Goal: Information Seeking & Learning: Compare options

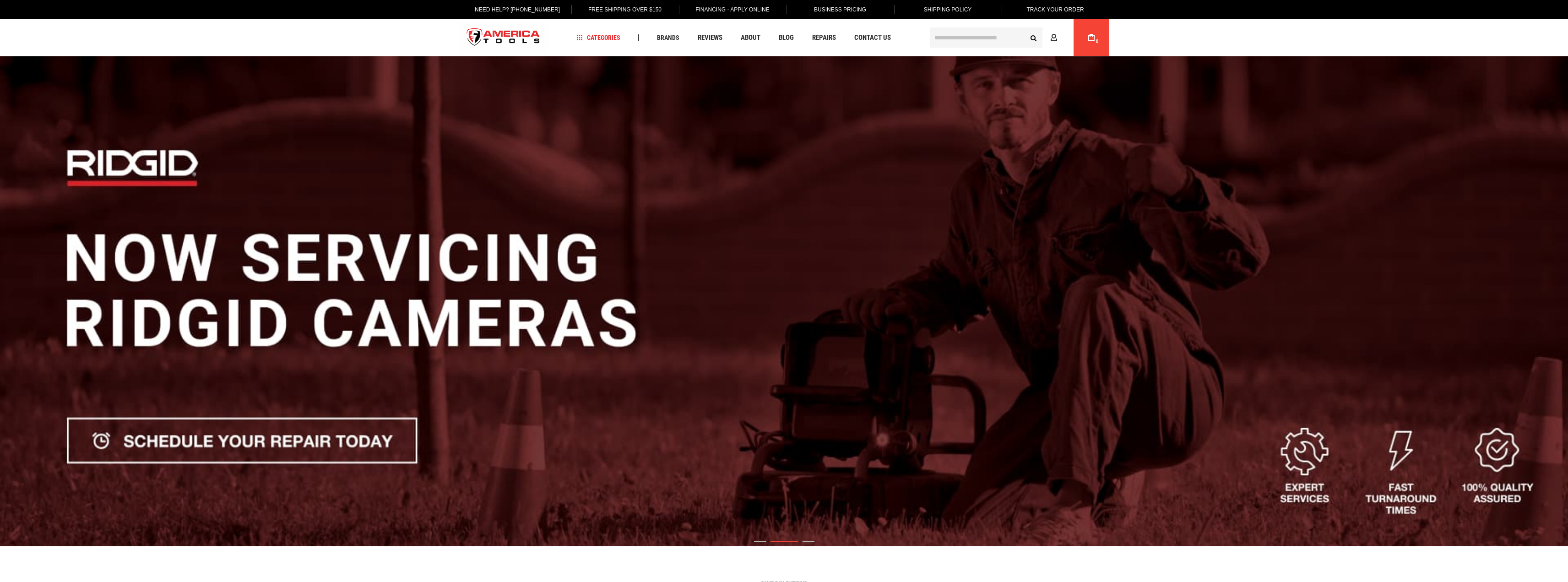
click at [959, 40] on input "text" at bounding box center [986, 37] width 112 height 20
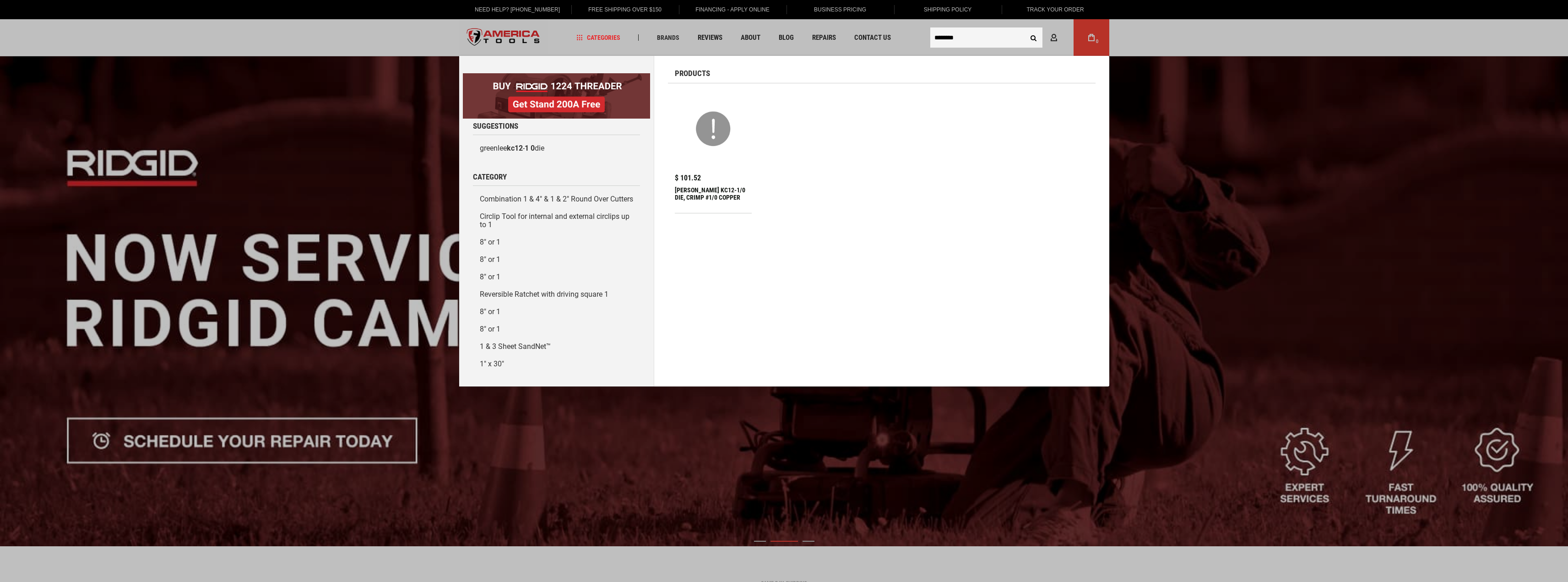
type input "********"
click at [705, 141] on img at bounding box center [713, 129] width 68 height 68
click at [702, 184] on div "$ 101.52 GREENLEE KC12-1/0 DIE, CRIMP #1/0 COPPER" at bounding box center [713, 194] width 77 height 38
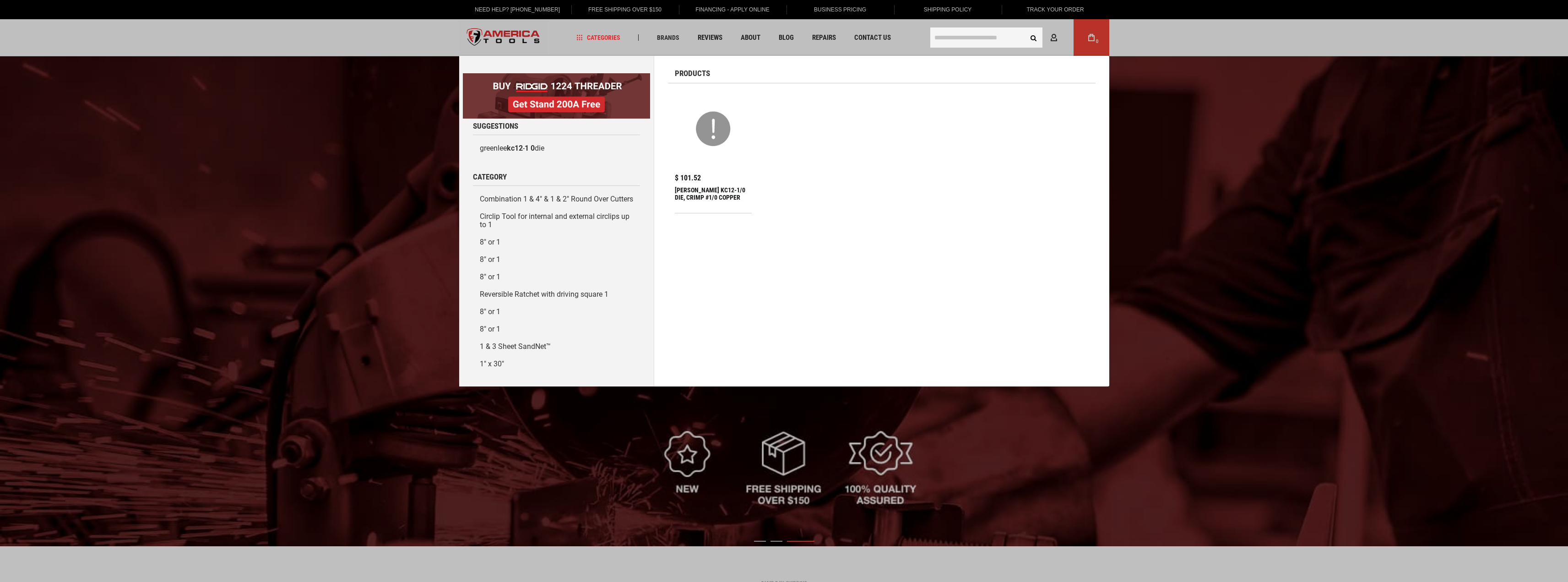
click at [718, 202] on div "[PERSON_NAME] KC12-1/0 DIE, CRIMP #1/0 COPPER" at bounding box center [713, 197] width 77 height 22
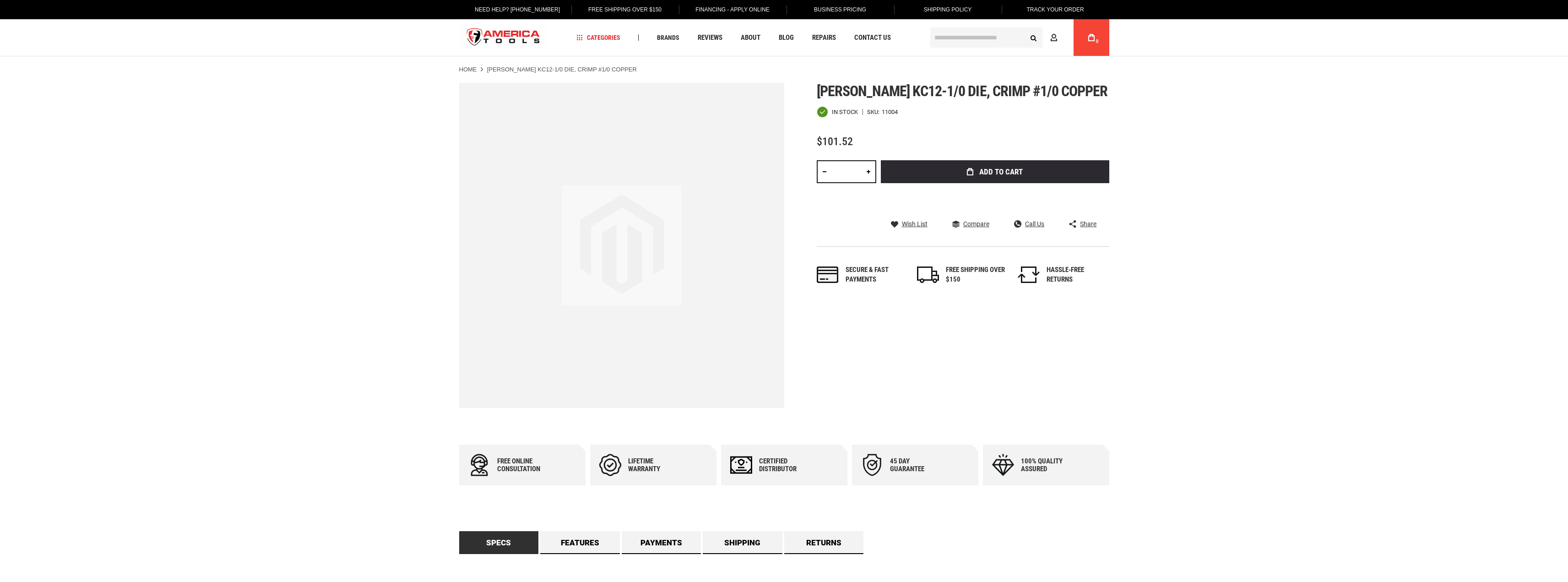
click at [813, 205] on div "Skip to the end of the images gallery Skip to the beginning of the images galle…" at bounding box center [784, 245] width 650 height 325
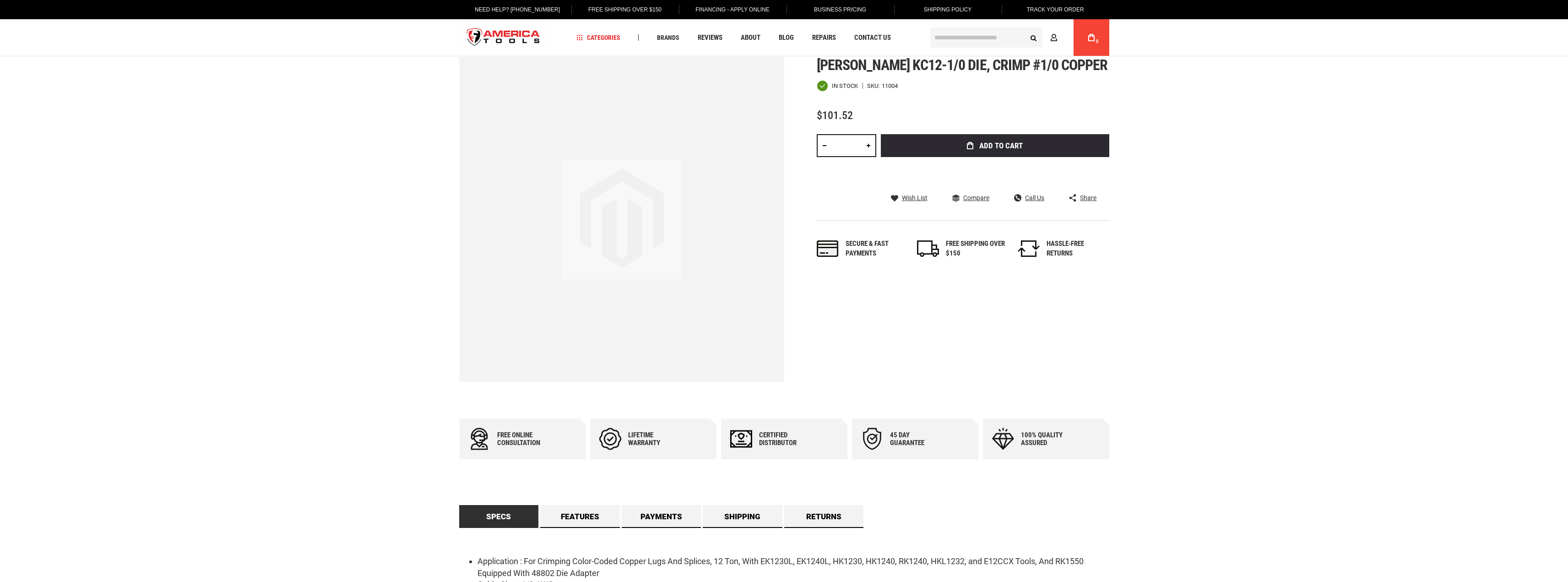
scroll to position [46, 0]
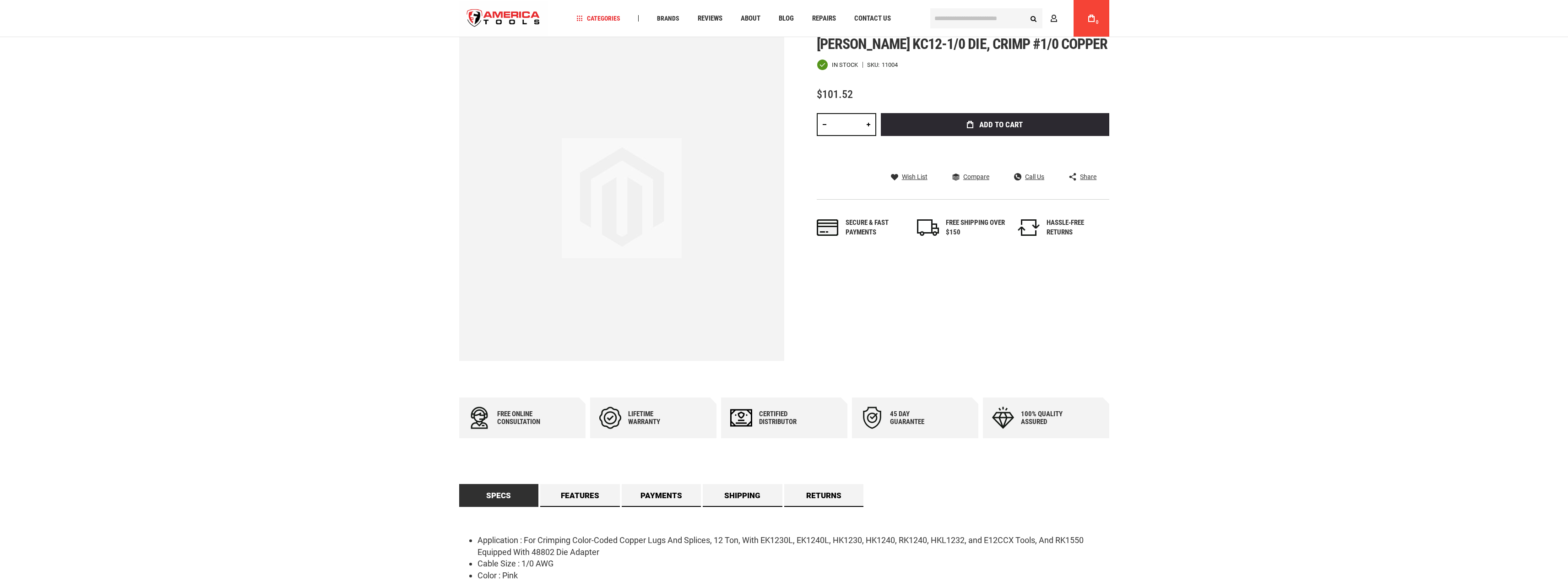
click at [679, 581] on li "Material : Copper" at bounding box center [793, 587] width 632 height 12
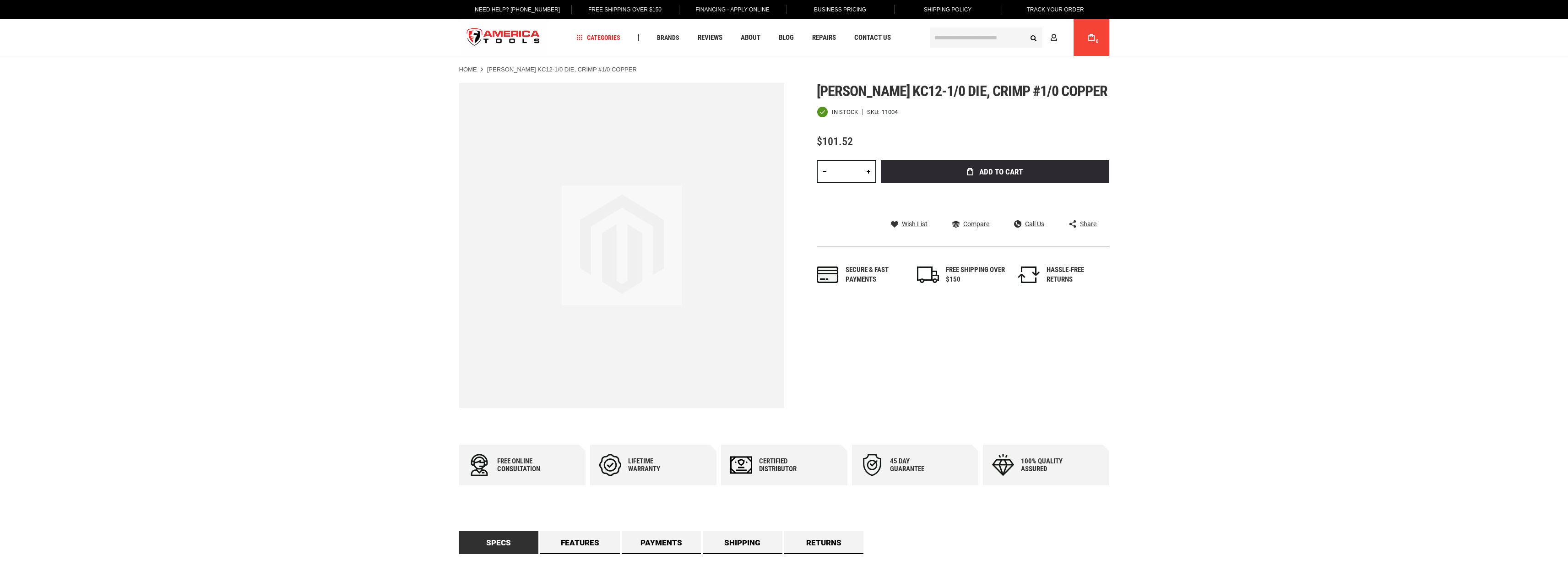
click at [975, 43] on input "text" at bounding box center [986, 37] width 112 height 20
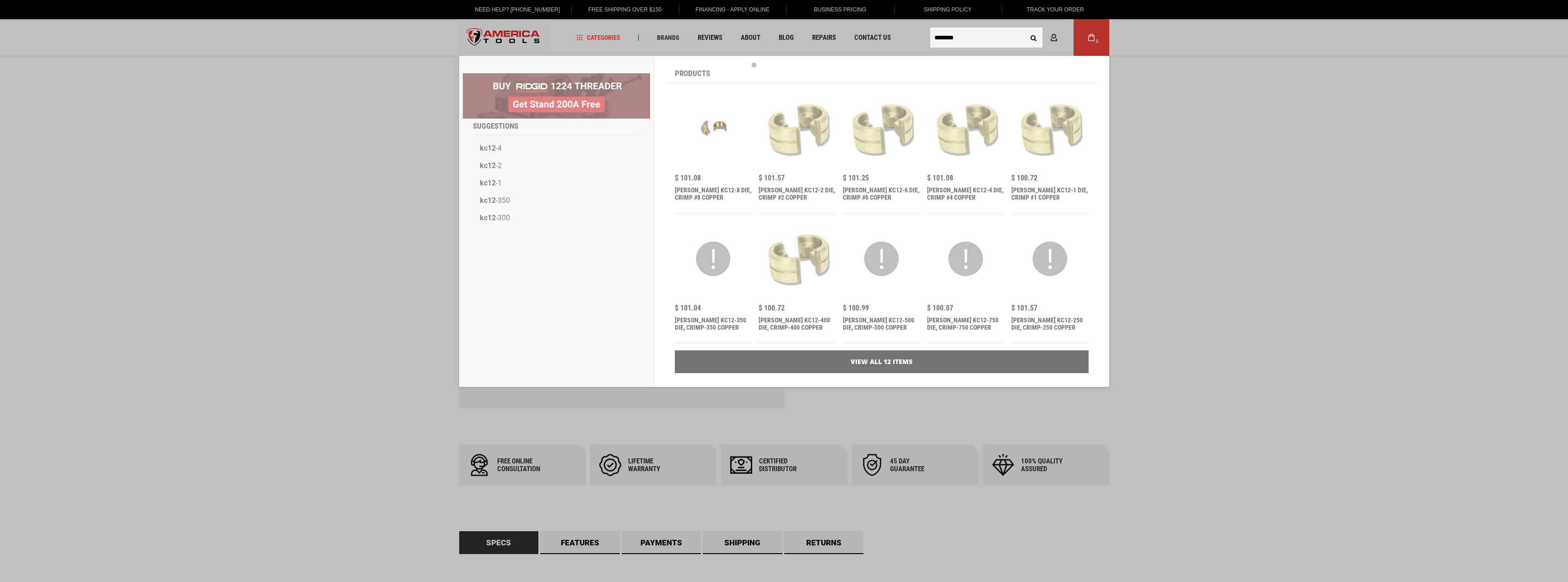
type input "********"
click at [1025, 29] on button "Search" at bounding box center [1034, 37] width 18 height 18
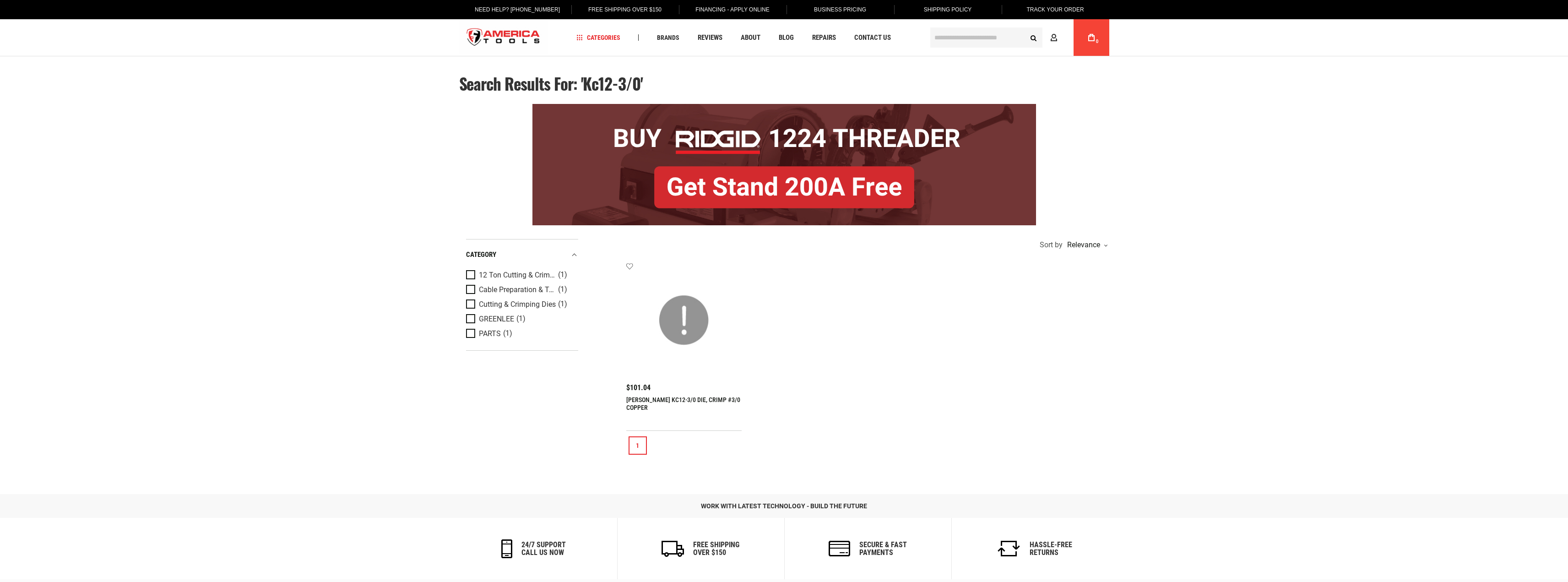
click at [687, 348] on img at bounding box center [684, 320] width 97 height 97
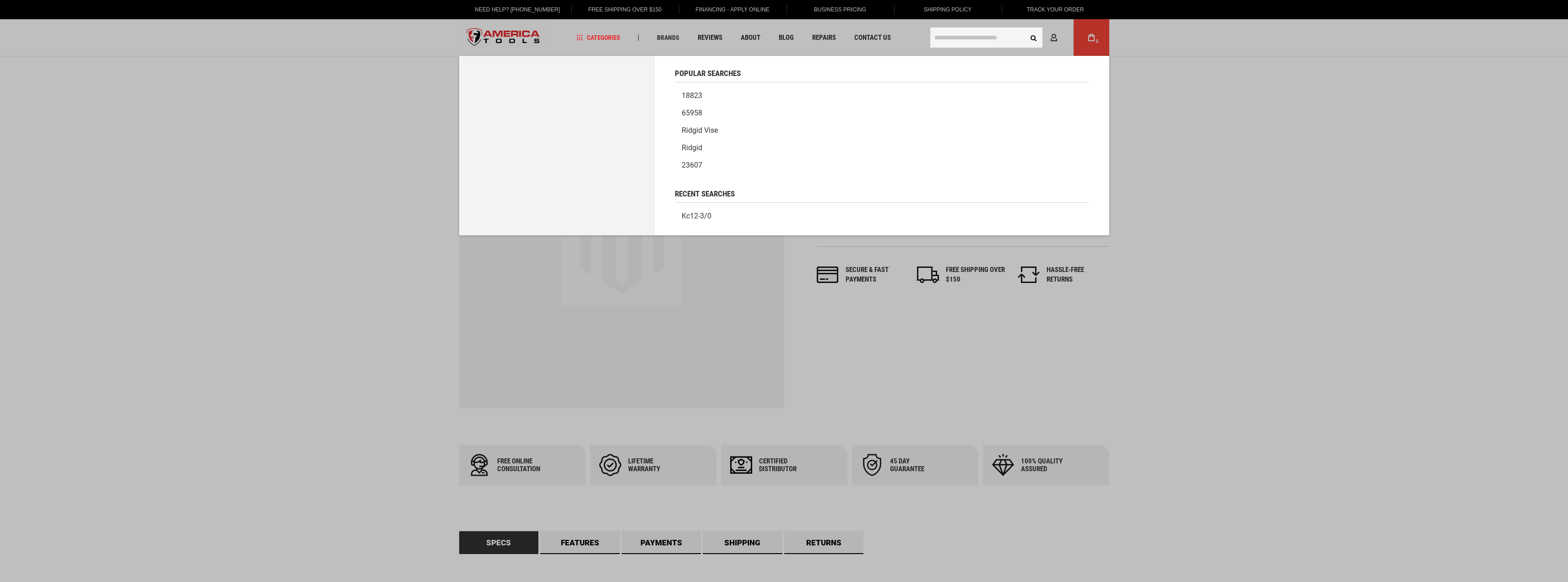
click at [972, 35] on input "text" at bounding box center [986, 37] width 112 height 20
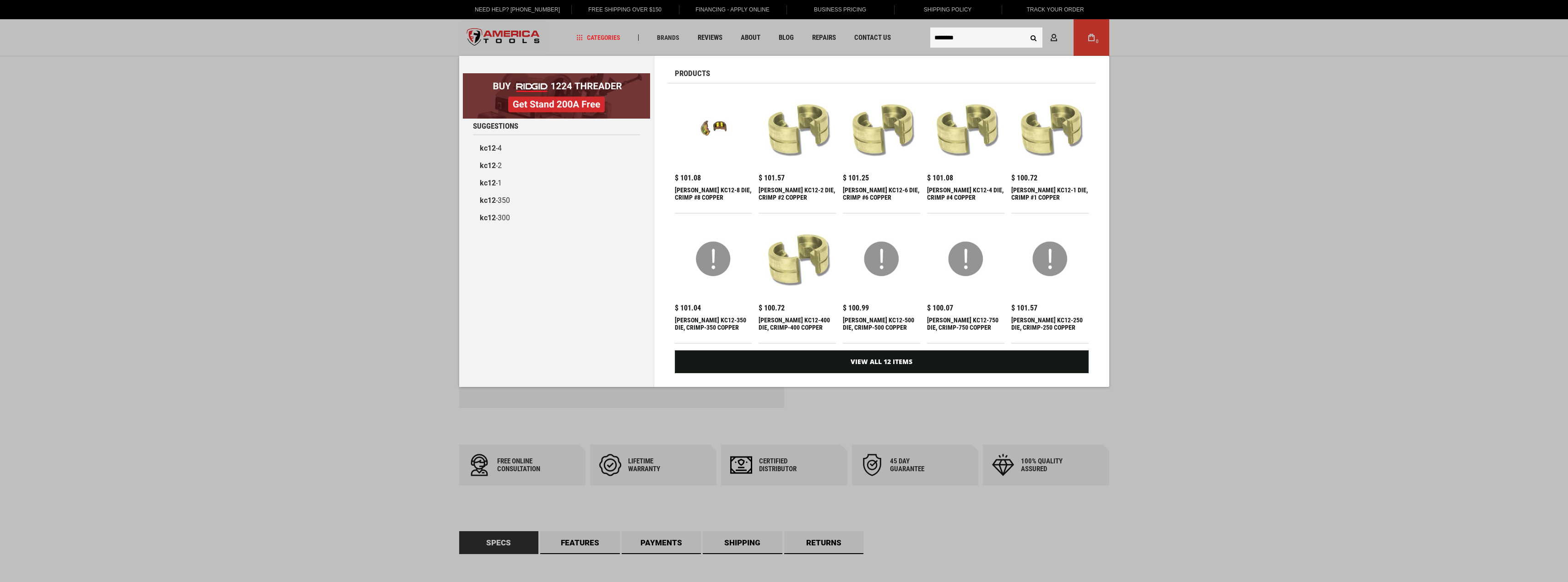
type input "********"
click at [1025, 29] on button "Search" at bounding box center [1034, 37] width 18 height 18
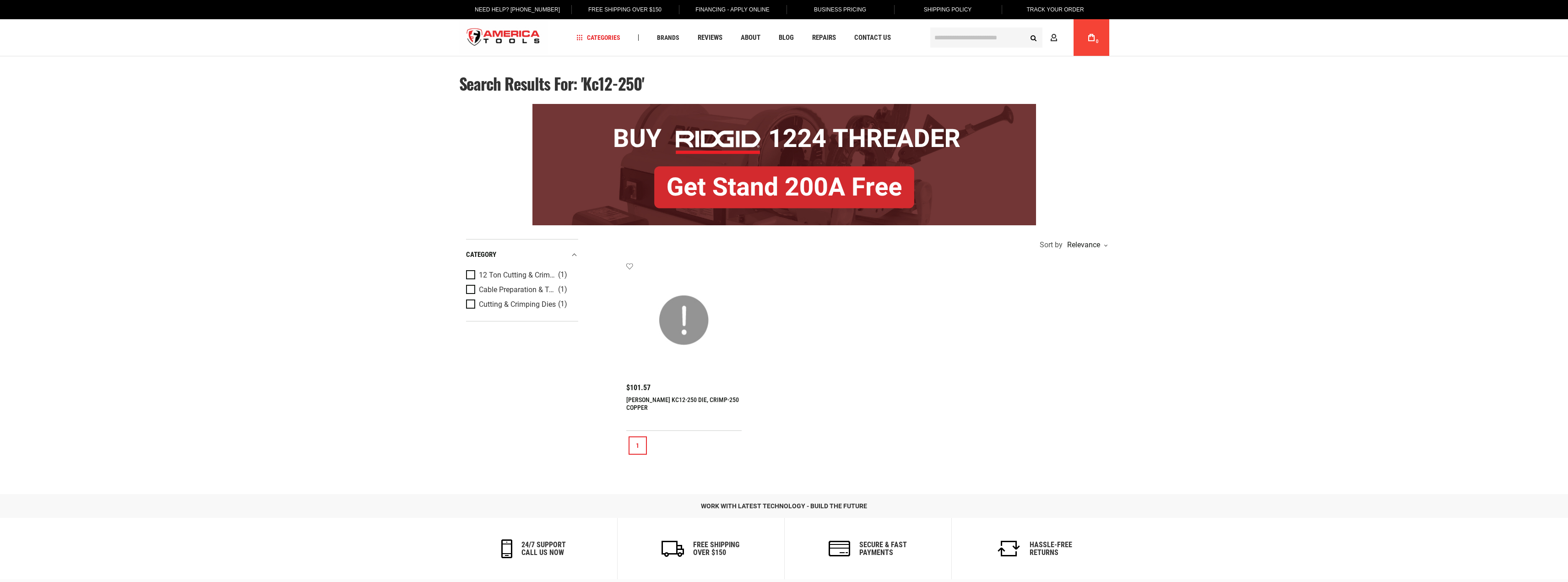
click at [681, 315] on img at bounding box center [684, 320] width 97 height 97
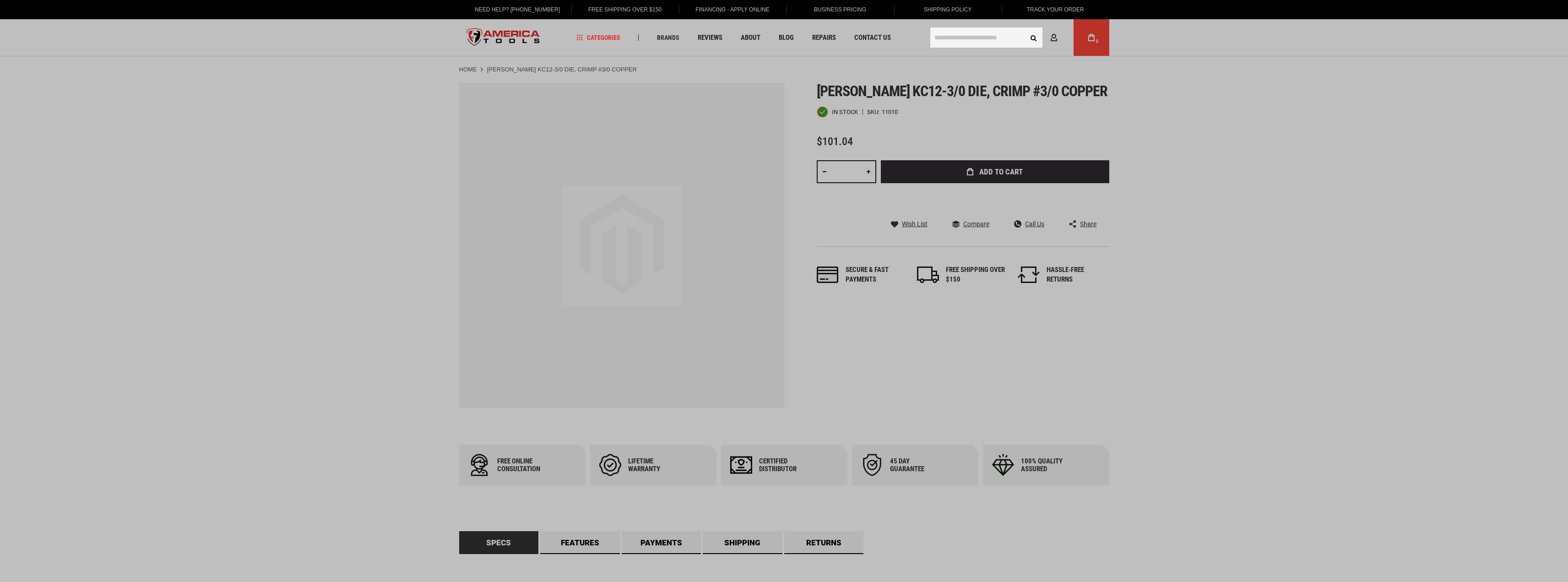
click at [956, 41] on input "text" at bounding box center [986, 37] width 112 height 20
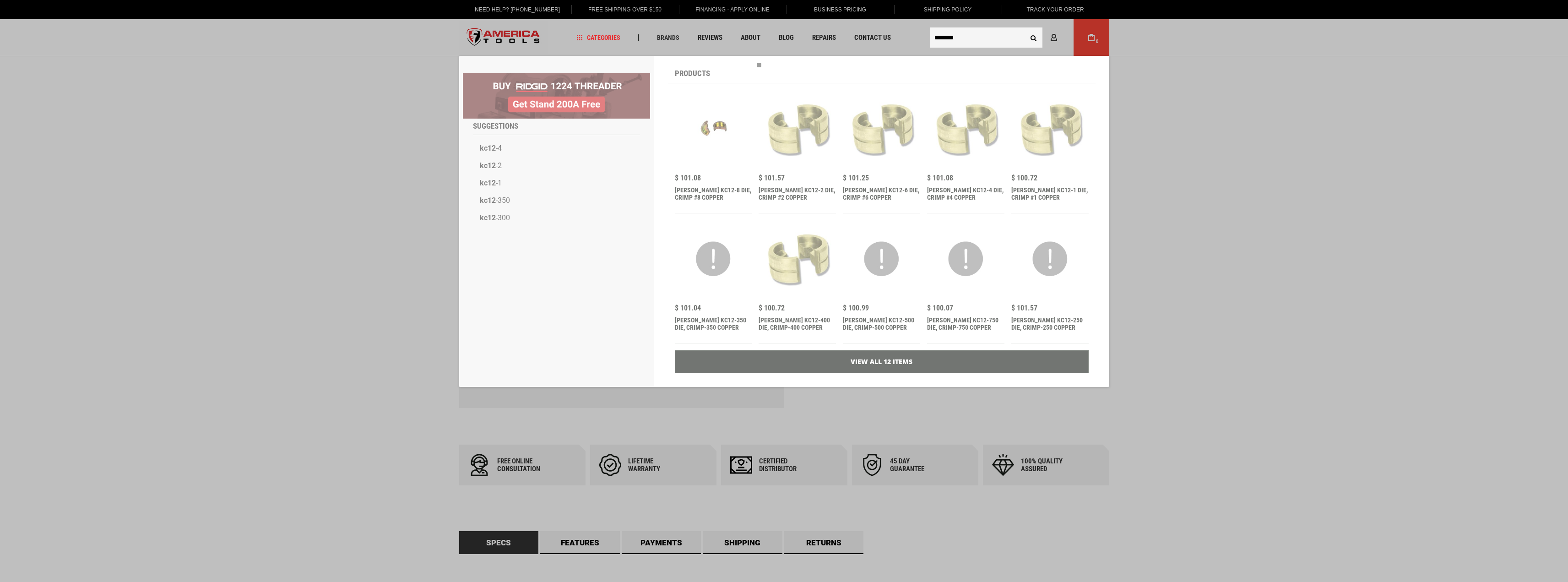
type input "********"
click at [1025, 29] on button "Search" at bounding box center [1034, 37] width 18 height 18
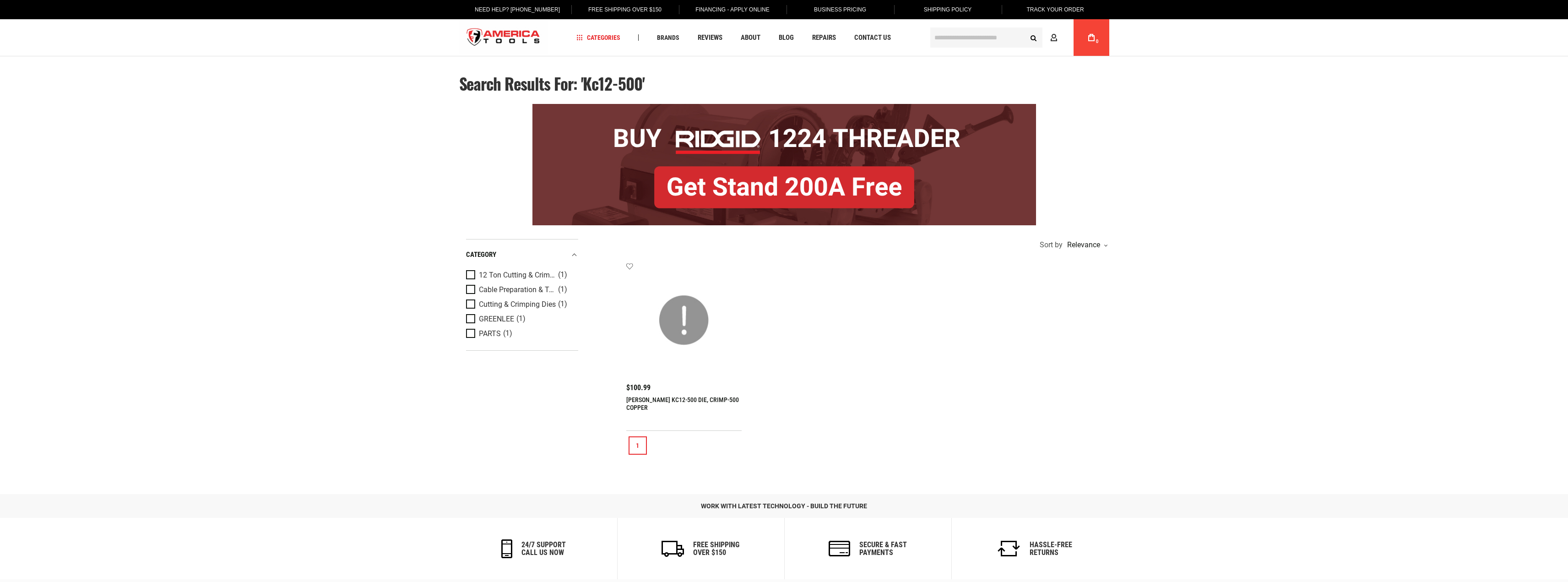
click at [697, 318] on img at bounding box center [684, 320] width 97 height 97
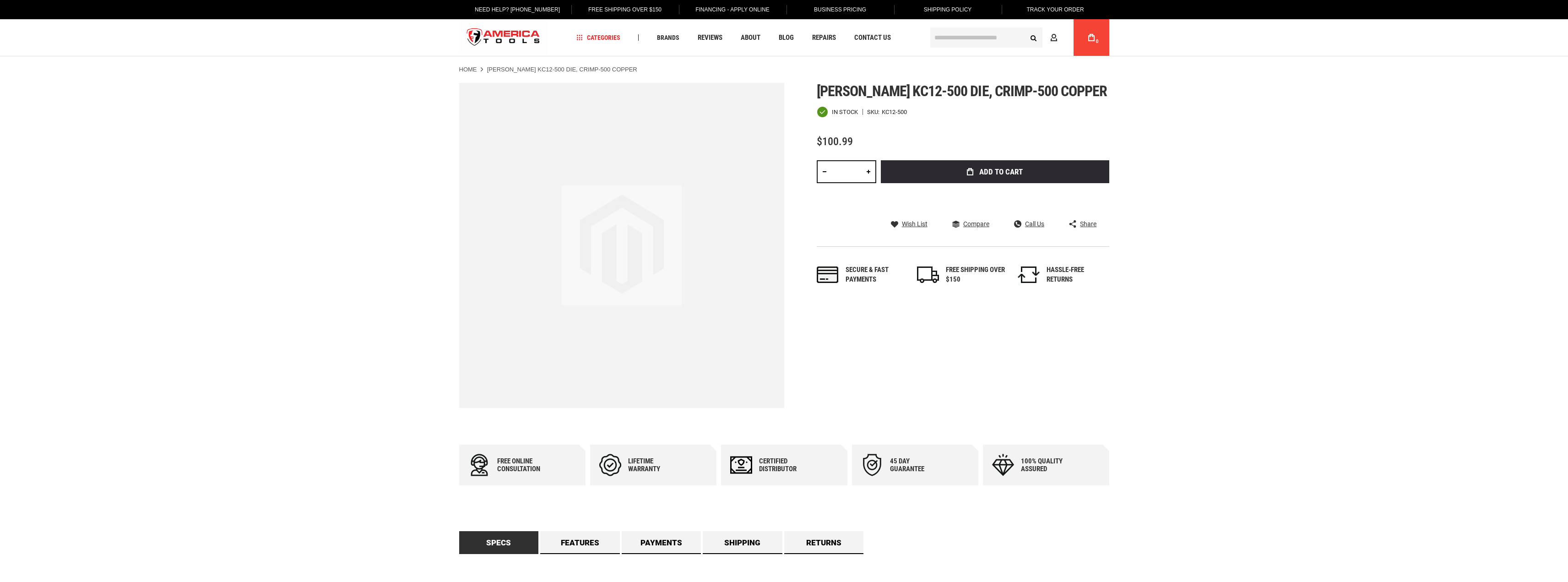
click at [952, 39] on input "text" at bounding box center [986, 37] width 112 height 20
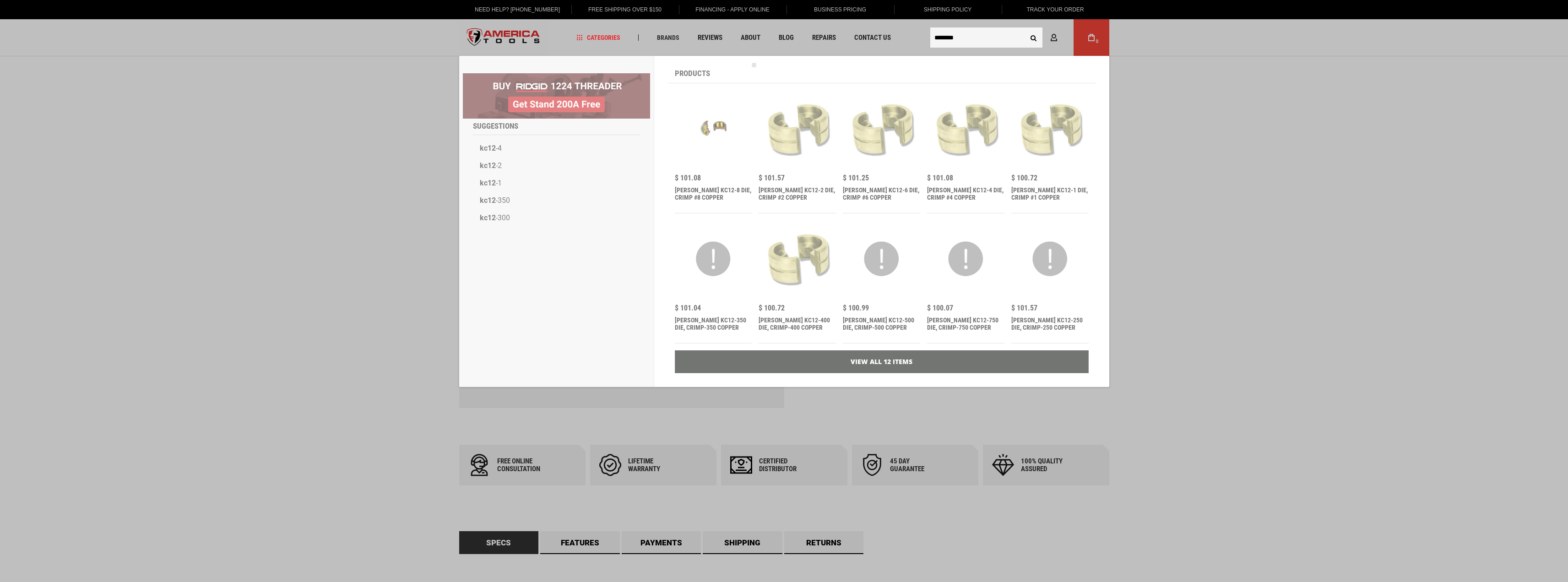
type input "********"
click at [1025, 29] on button "Search" at bounding box center [1034, 37] width 18 height 18
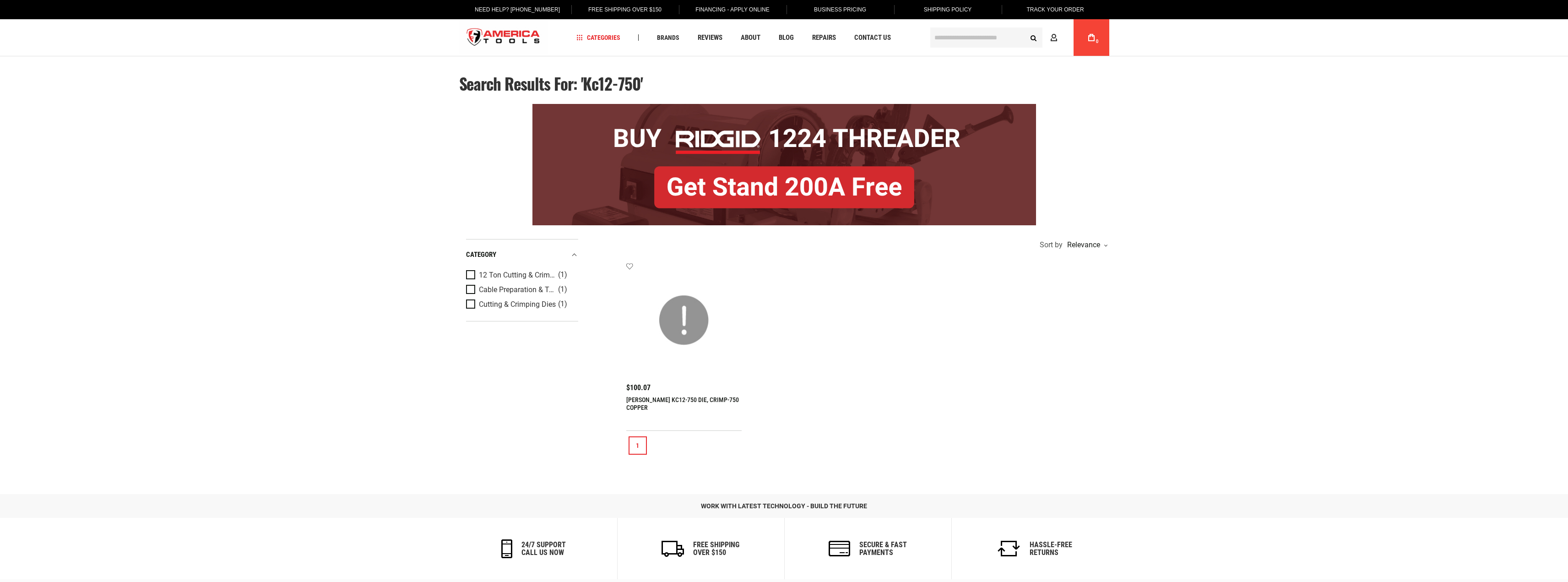
click at [671, 319] on img at bounding box center [684, 320] width 97 height 97
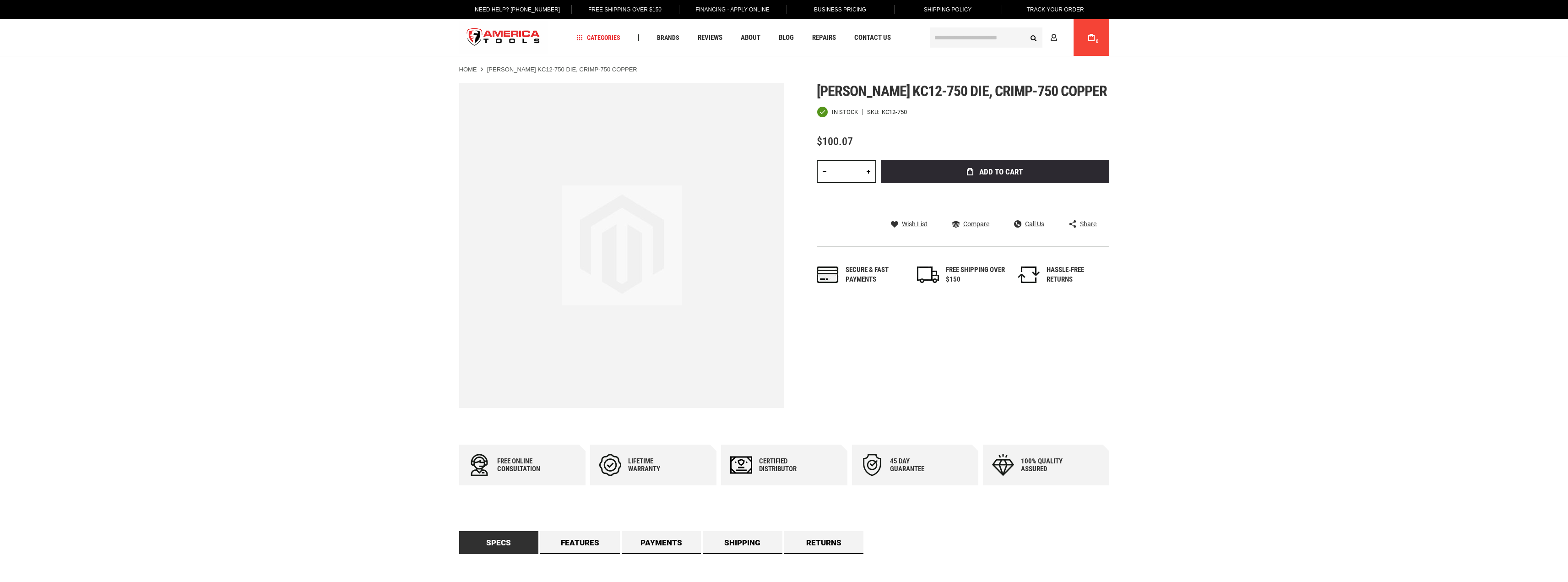
click at [865, 219] on div "Greenlee kc12-750 die, crimp-750 copper In stock SKU KC12-750 $100.07 Total: $ …" at bounding box center [963, 193] width 293 height 220
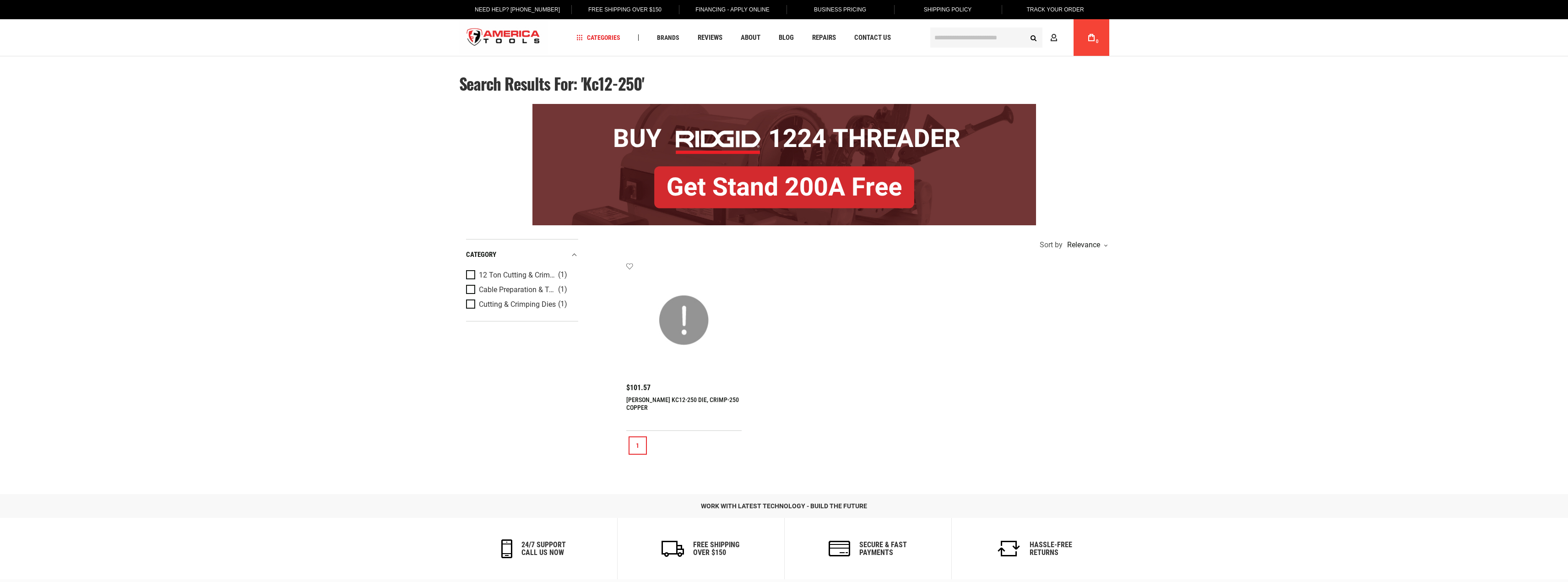
click at [637, 412] on div "[PERSON_NAME] KC12-250 DIE, CRIMP-250 COPPER" at bounding box center [684, 408] width 116 height 23
click at [634, 404] on link "[PERSON_NAME] KC12-250 DIE, CRIMP-250 COPPER" at bounding box center [682, 404] width 113 height 15
